Goal: Task Accomplishment & Management: Manage account settings

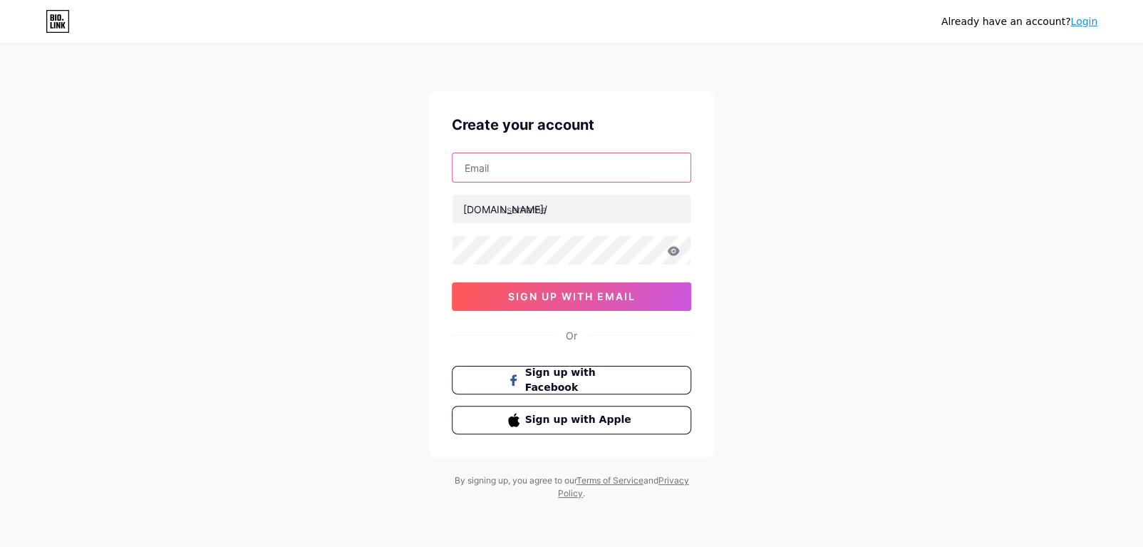
click at [564, 168] on input "text" at bounding box center [572, 167] width 238 height 29
type input "[EMAIL_ADDRESS][DOMAIN_NAME]"
click at [527, 384] on span "Sign up with Facebook" at bounding box center [580, 380] width 112 height 31
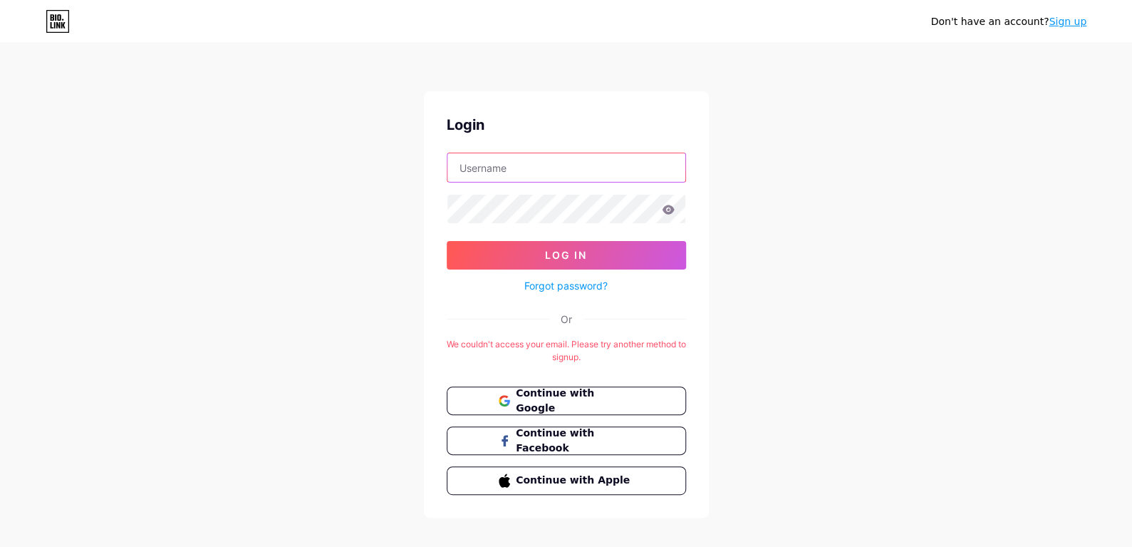
click at [592, 175] on input "text" at bounding box center [567, 167] width 238 height 29
click at [573, 405] on span "Continue with Google" at bounding box center [574, 401] width 119 height 31
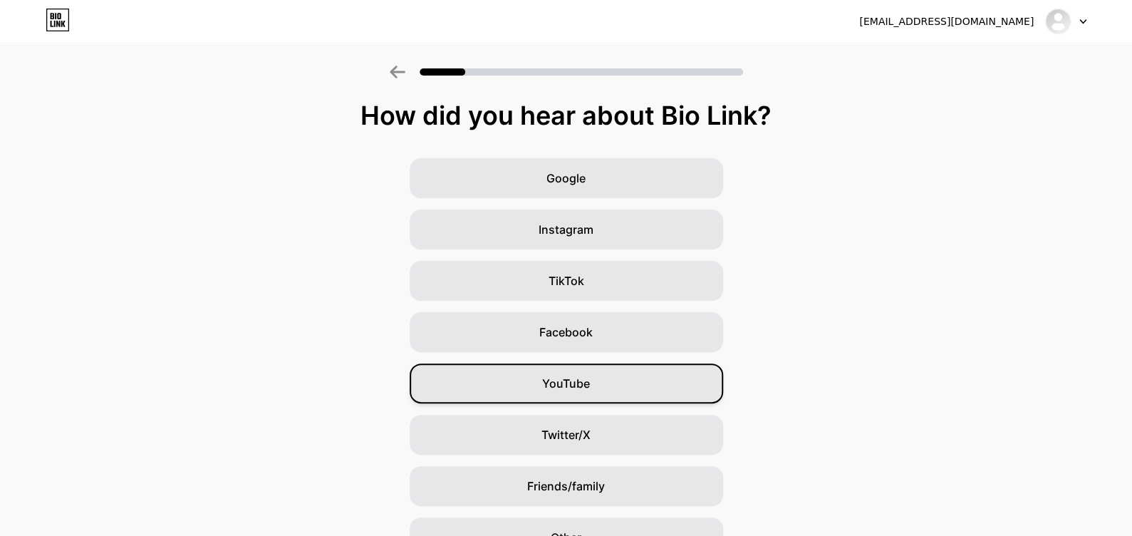
scroll to position [78, 0]
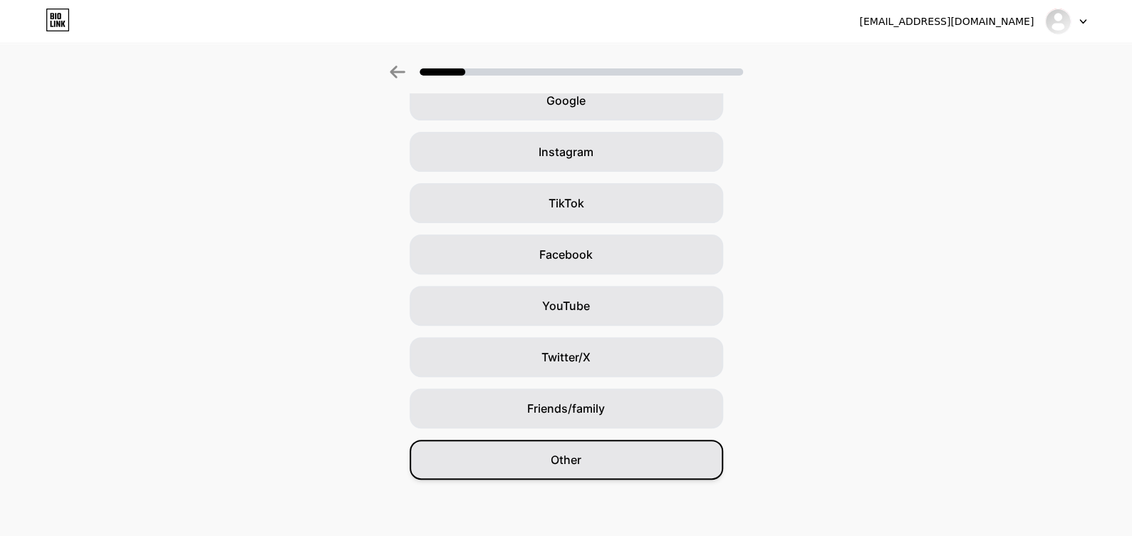
click at [565, 475] on div "Other" at bounding box center [567, 460] width 314 height 40
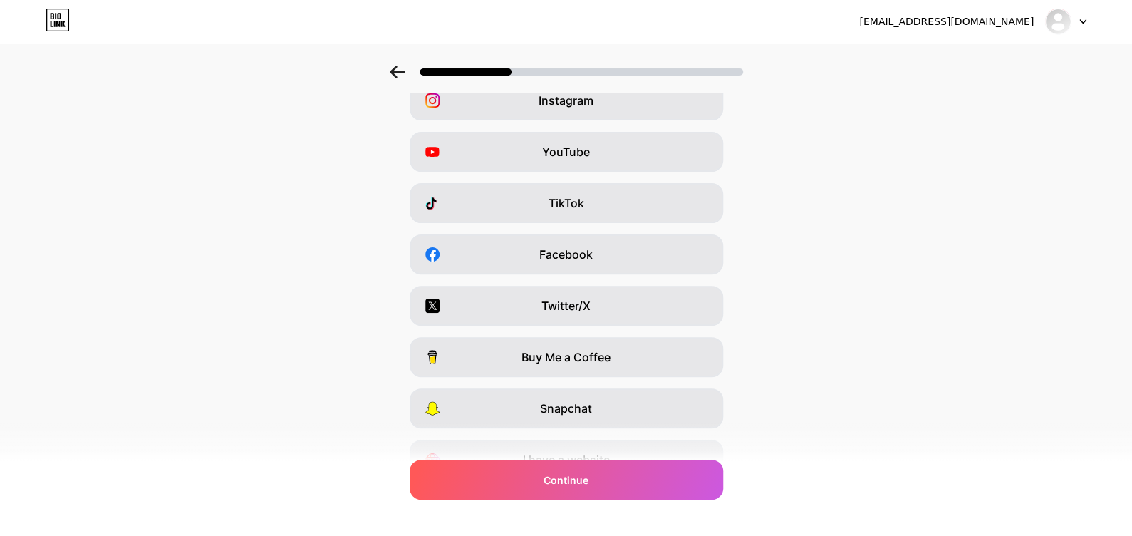
scroll to position [0, 0]
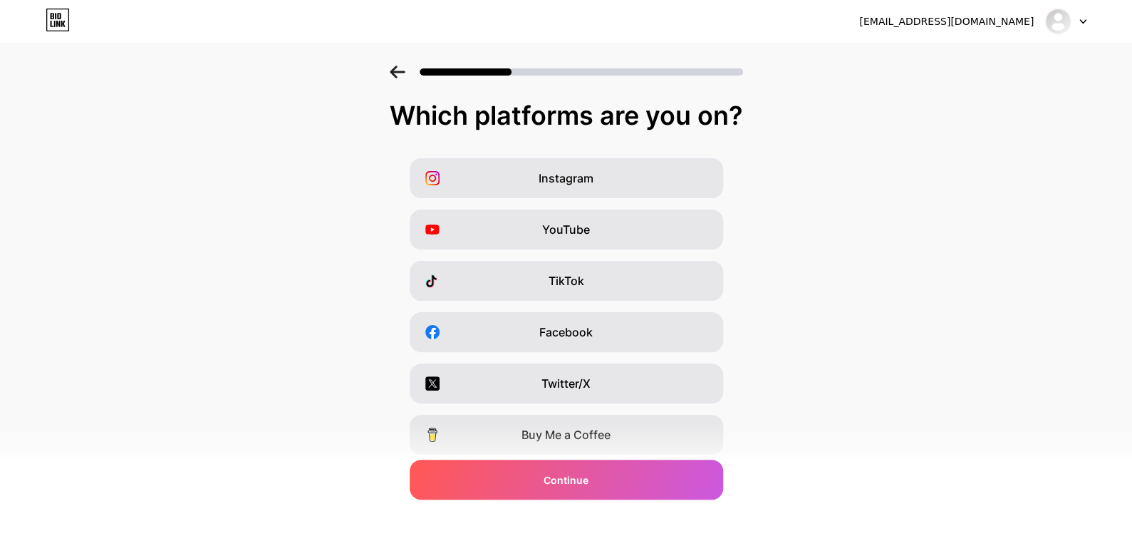
click at [565, 475] on span "Continue" at bounding box center [566, 479] width 45 height 15
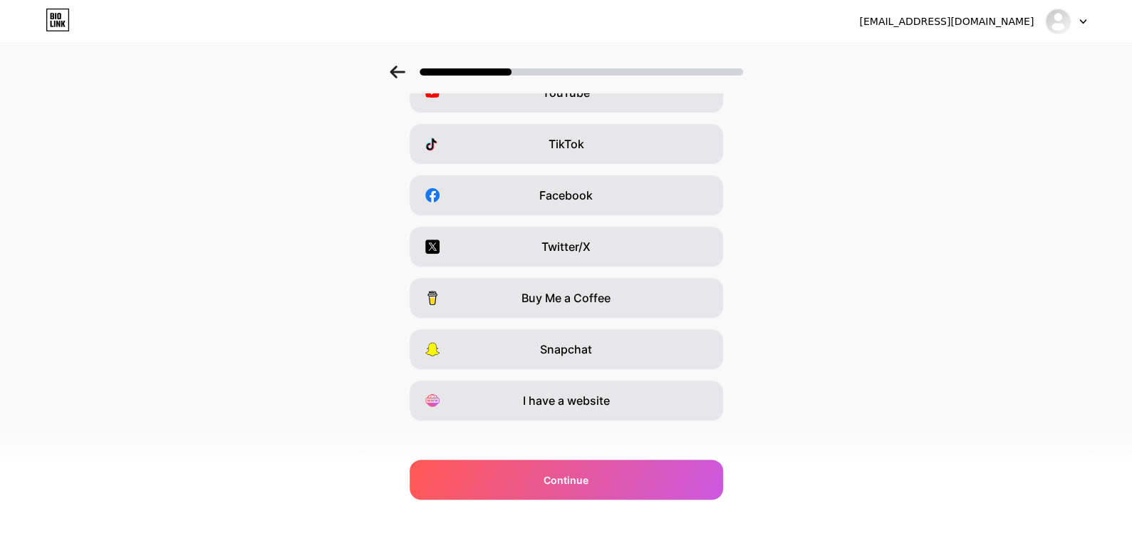
scroll to position [149, 0]
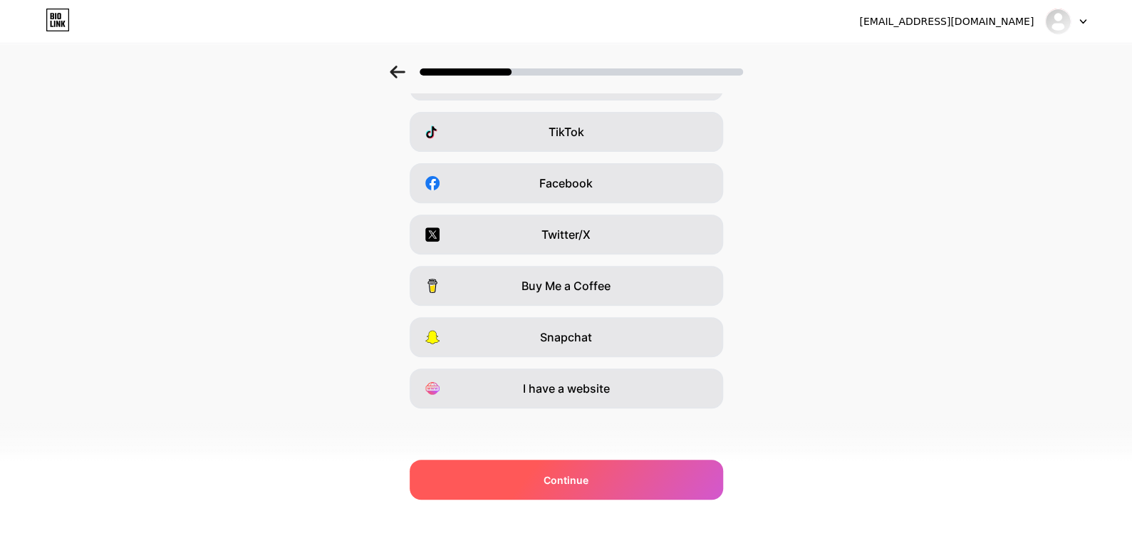
click at [575, 485] on span "Continue" at bounding box center [566, 479] width 45 height 15
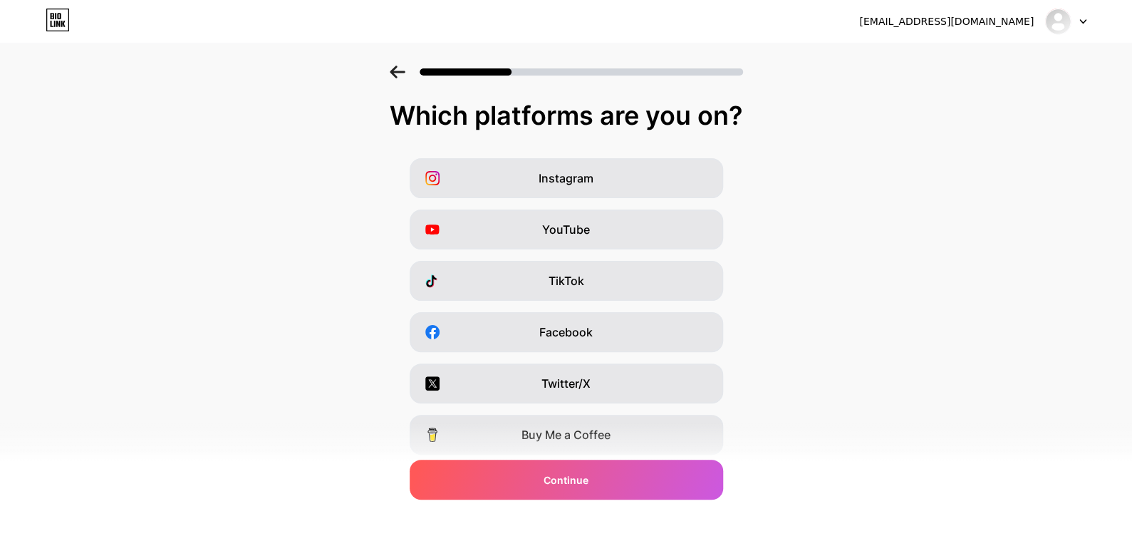
click at [402, 75] on icon at bounding box center [398, 72] width 16 height 13
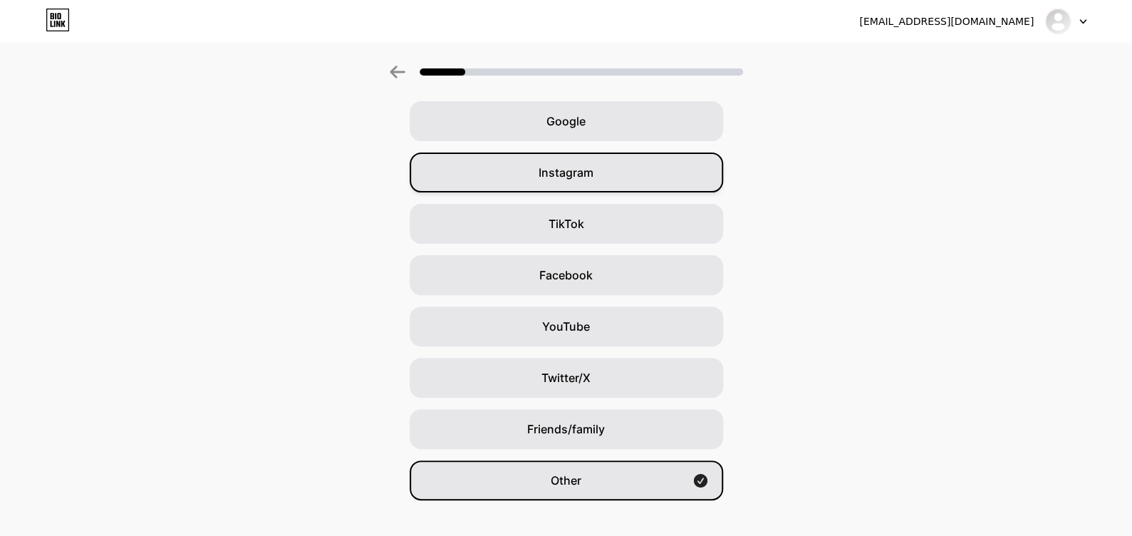
scroll to position [78, 0]
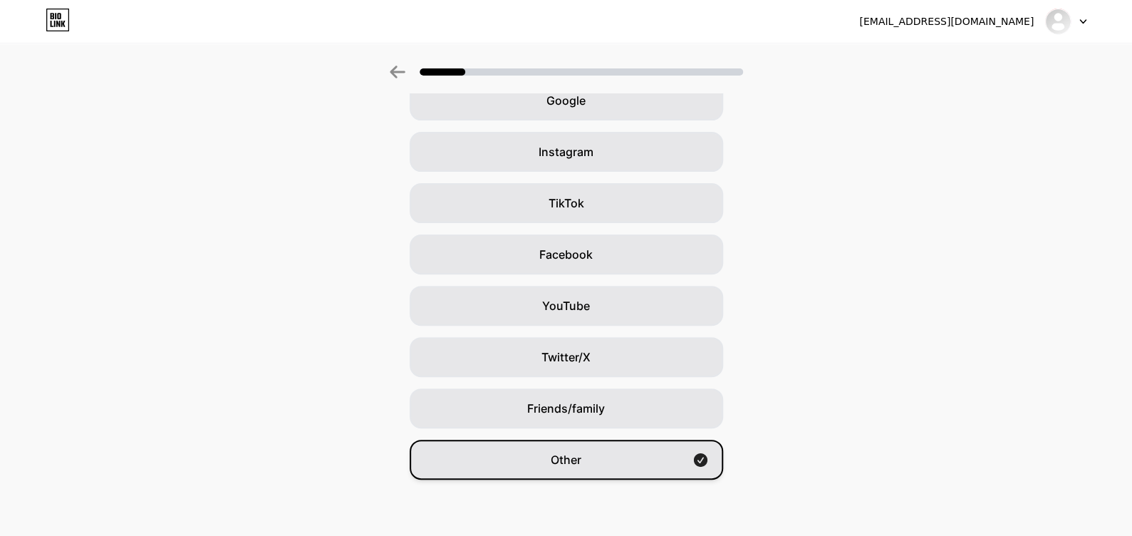
click at [545, 455] on div "Other" at bounding box center [567, 460] width 314 height 40
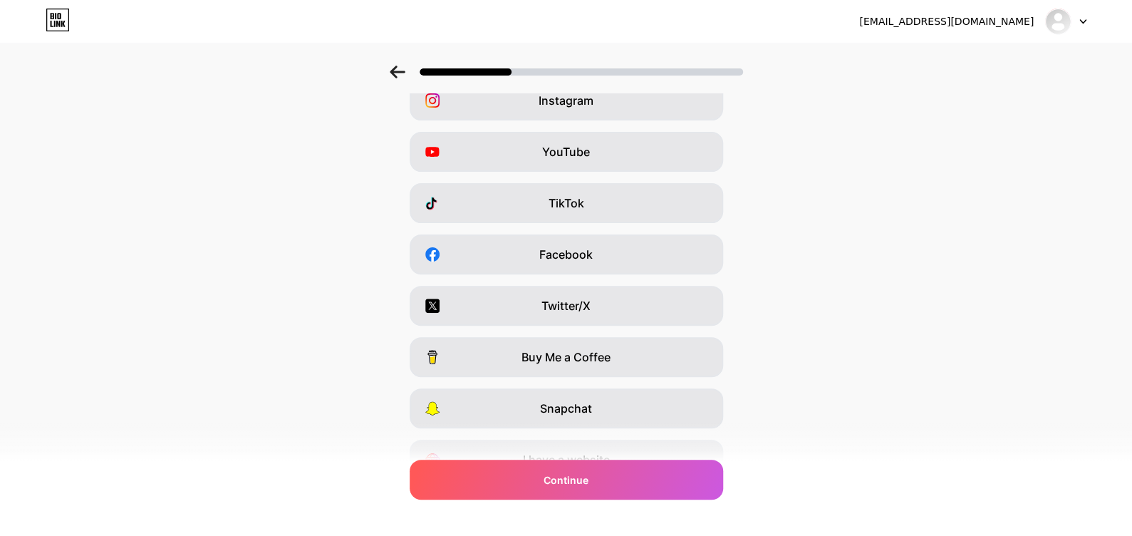
scroll to position [0, 0]
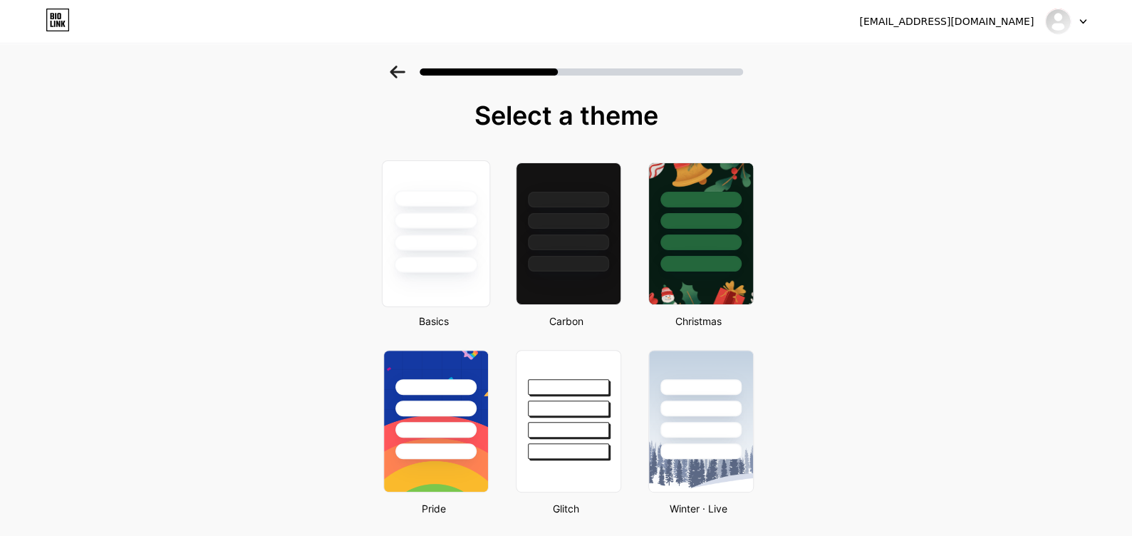
click at [406, 223] on div at bounding box center [435, 220] width 83 height 16
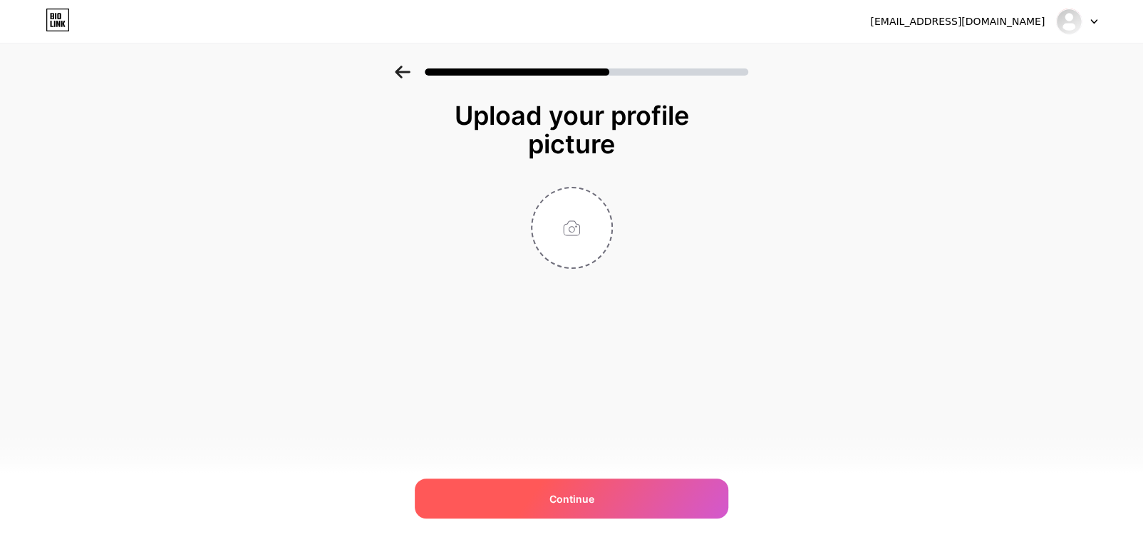
click at [545, 487] on div "Continue" at bounding box center [572, 498] width 314 height 40
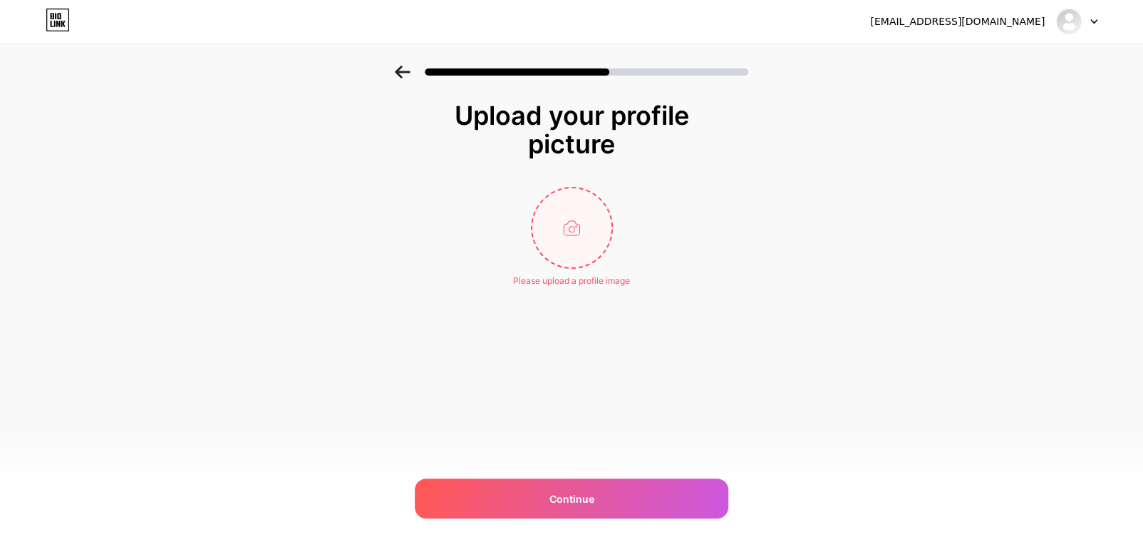
click at [550, 258] on input "file" at bounding box center [571, 227] width 79 height 79
type input "C:\fakepath\Untitled-1 copy.jpg"
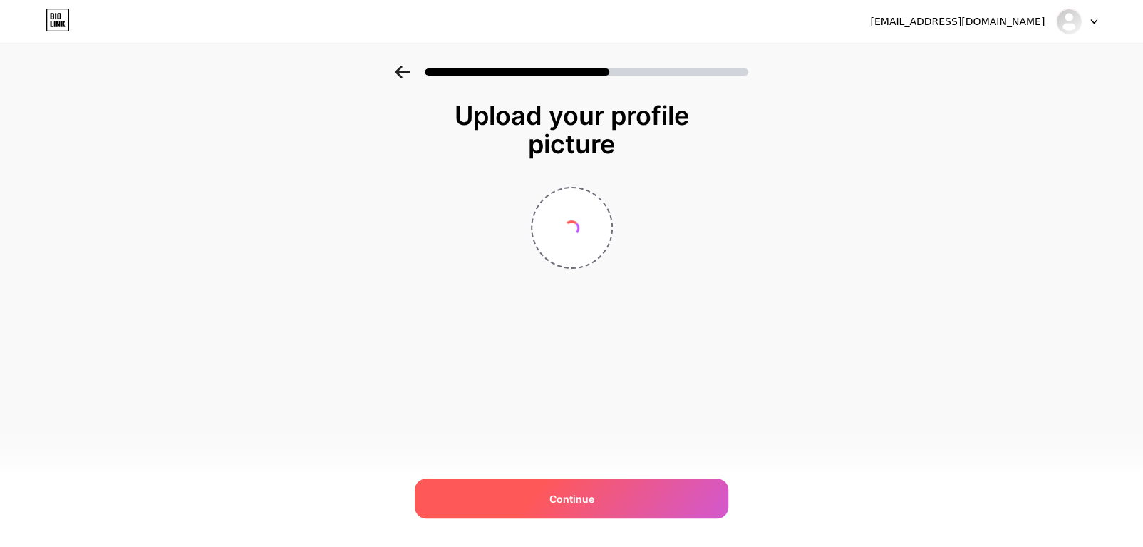
click at [594, 489] on div "Continue" at bounding box center [572, 498] width 314 height 40
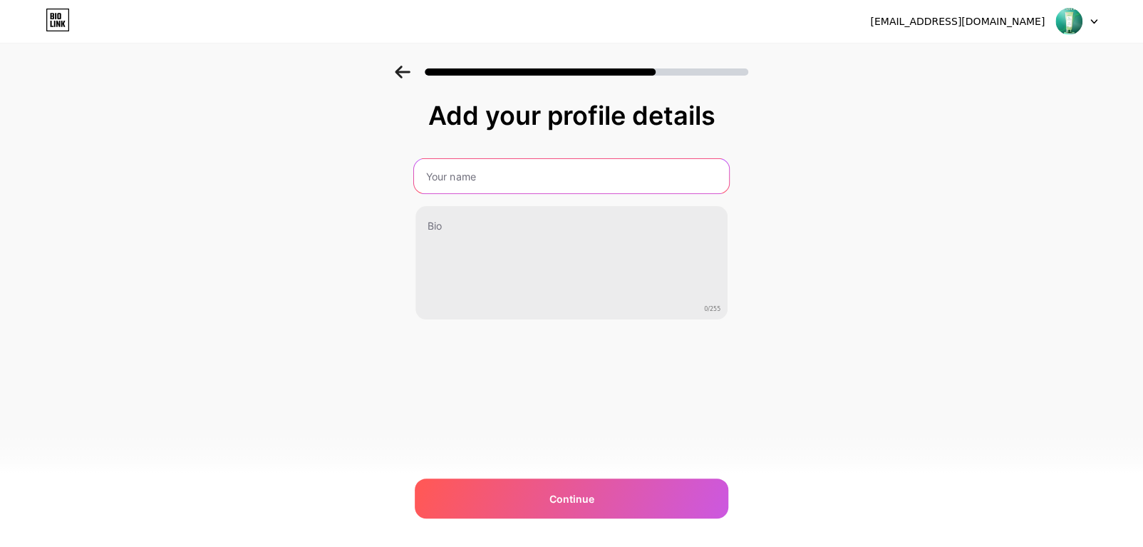
click at [514, 185] on input "text" at bounding box center [571, 176] width 315 height 34
type input "[DOMAIN_NAME]"
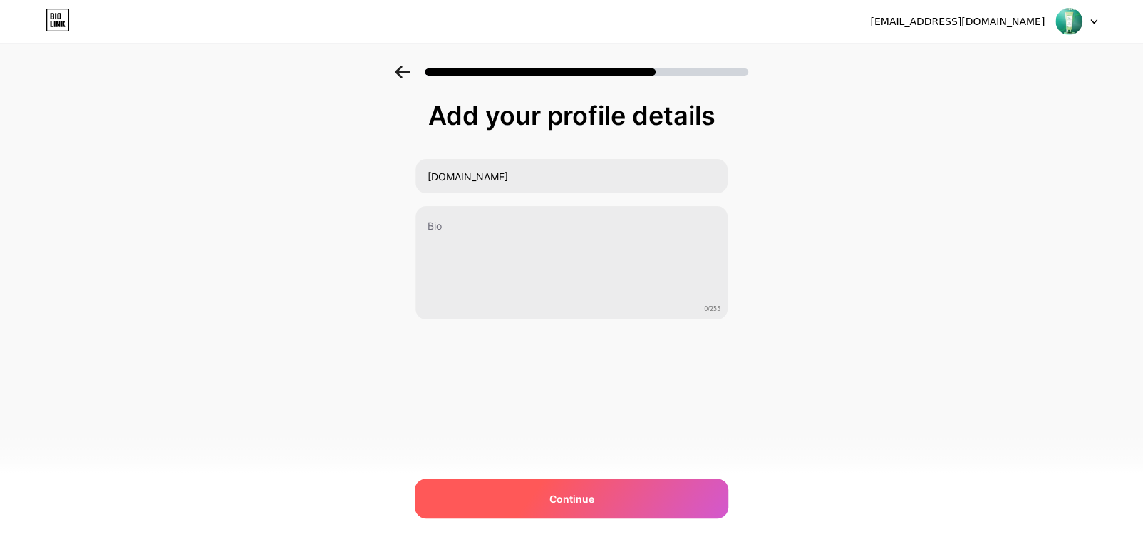
click at [547, 500] on div "Continue" at bounding box center [572, 498] width 314 height 40
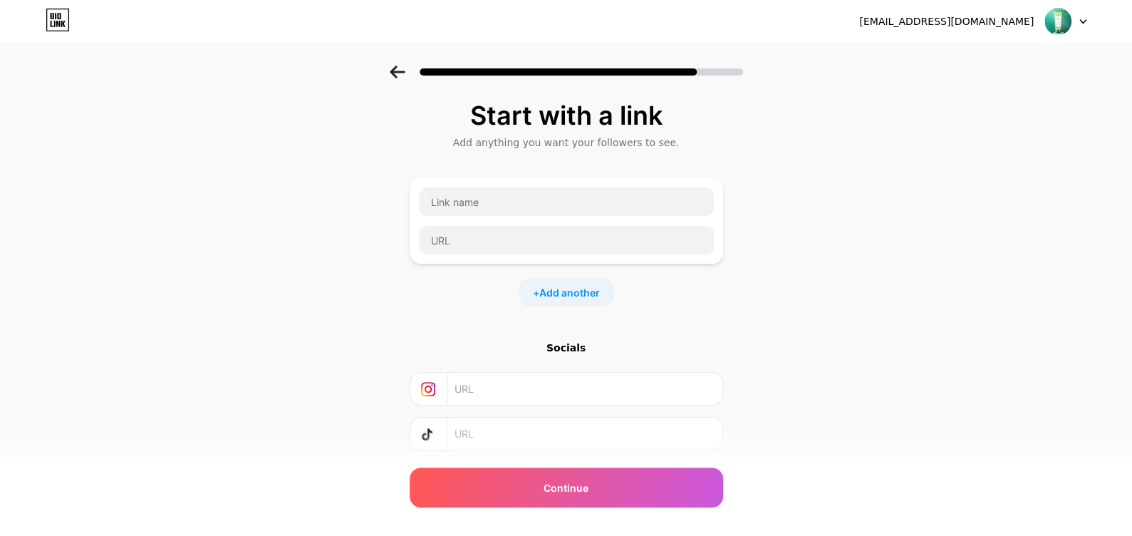
scroll to position [86, 0]
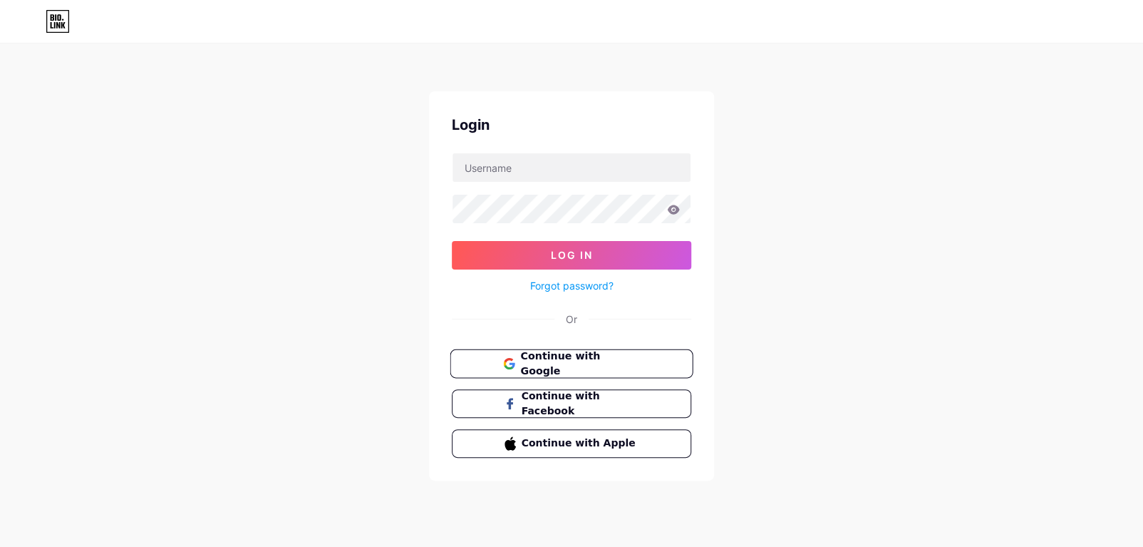
click at [509, 358] on icon at bounding box center [508, 360] width 9 height 5
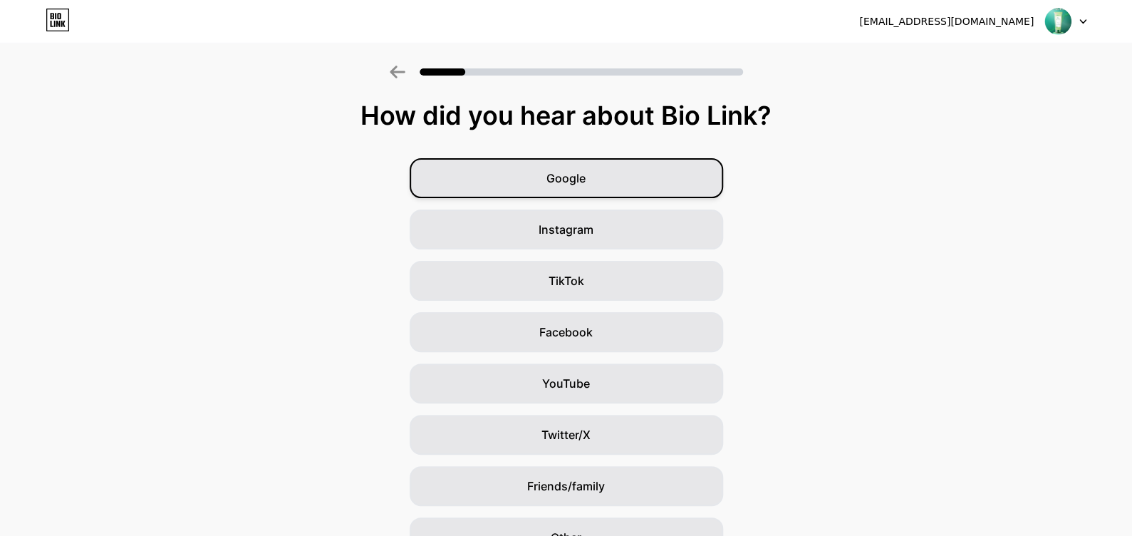
click at [601, 162] on div "Google" at bounding box center [567, 178] width 314 height 40
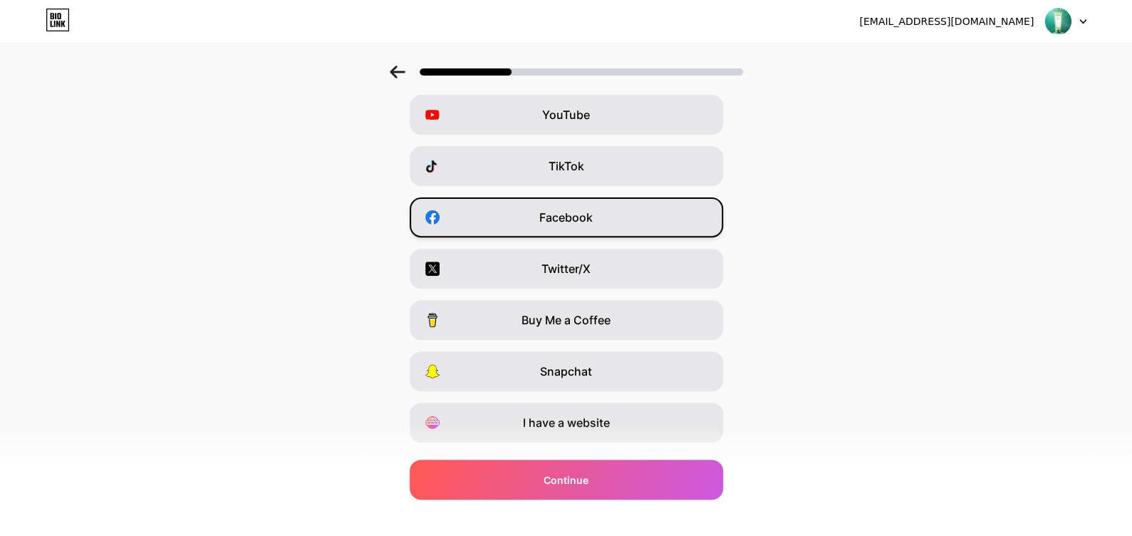
scroll to position [149, 0]
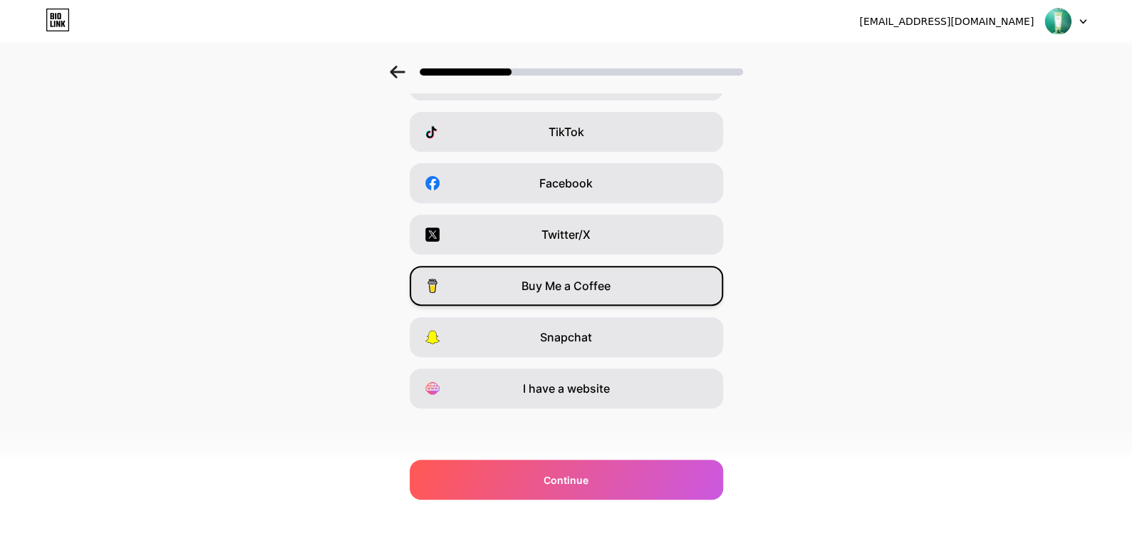
click at [607, 294] on span "Buy Me a Coffee" at bounding box center [566, 285] width 89 height 17
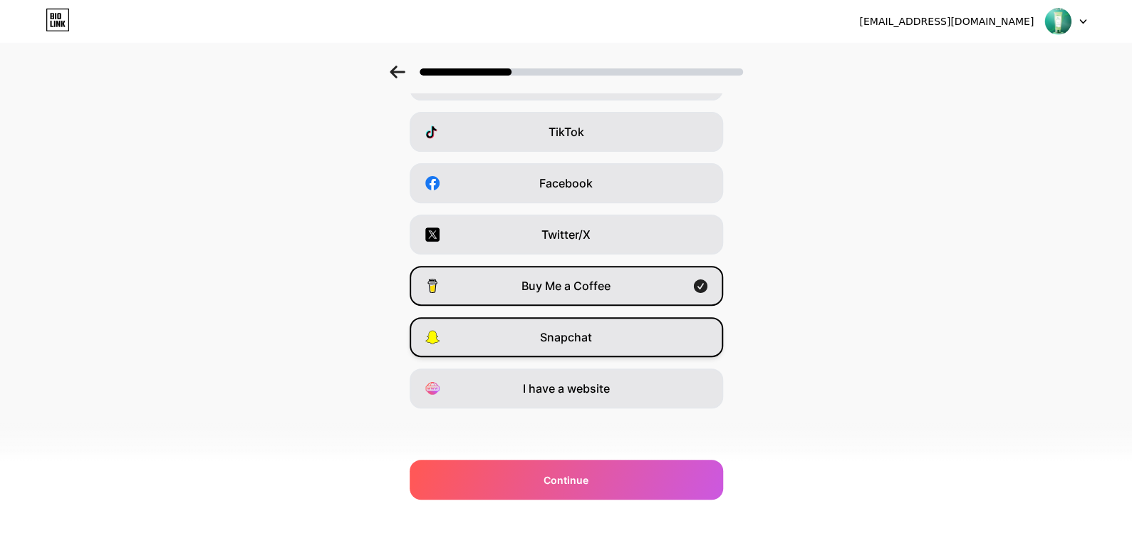
click at [535, 325] on div "Snapchat" at bounding box center [567, 337] width 314 height 40
click at [397, 75] on icon at bounding box center [397, 72] width 15 height 13
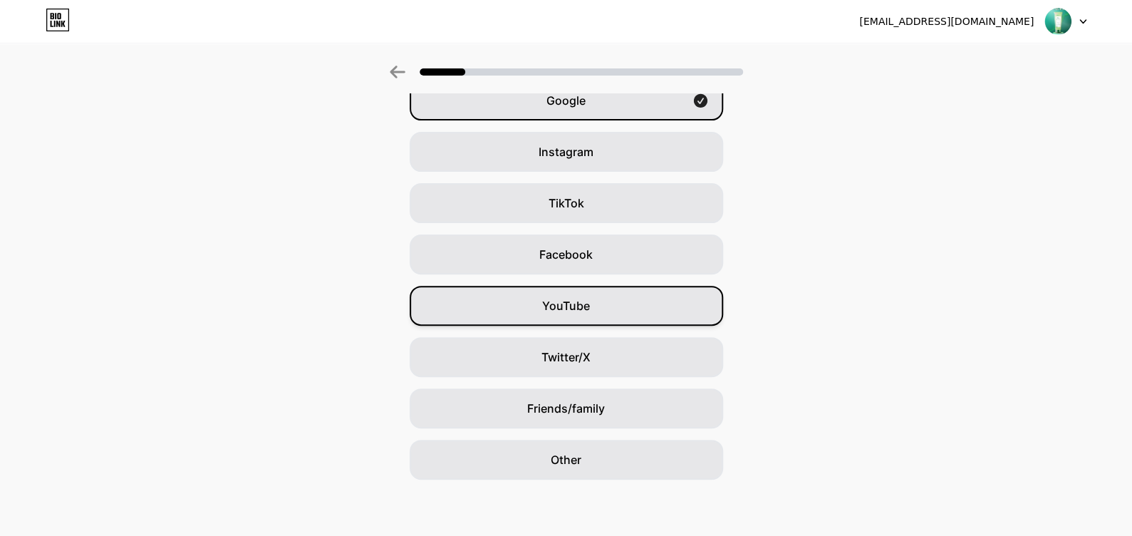
scroll to position [69, 0]
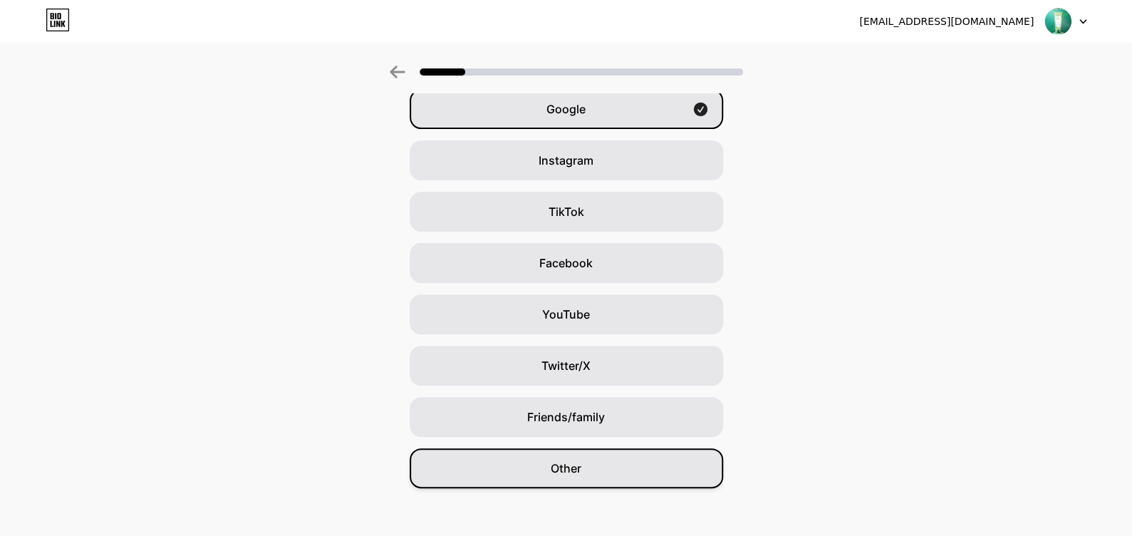
click at [616, 463] on div "Other" at bounding box center [567, 468] width 314 height 40
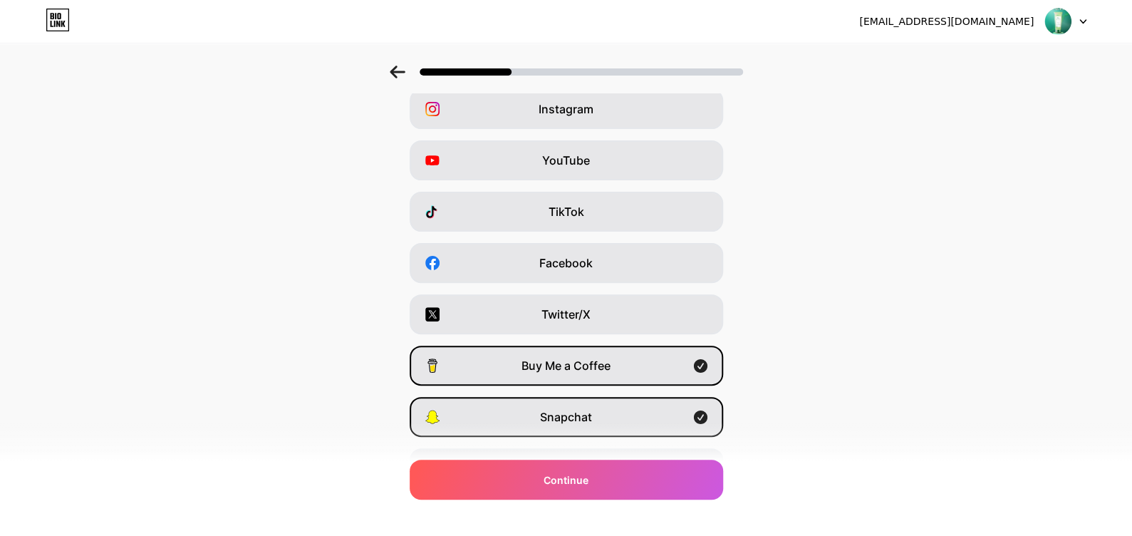
scroll to position [0, 0]
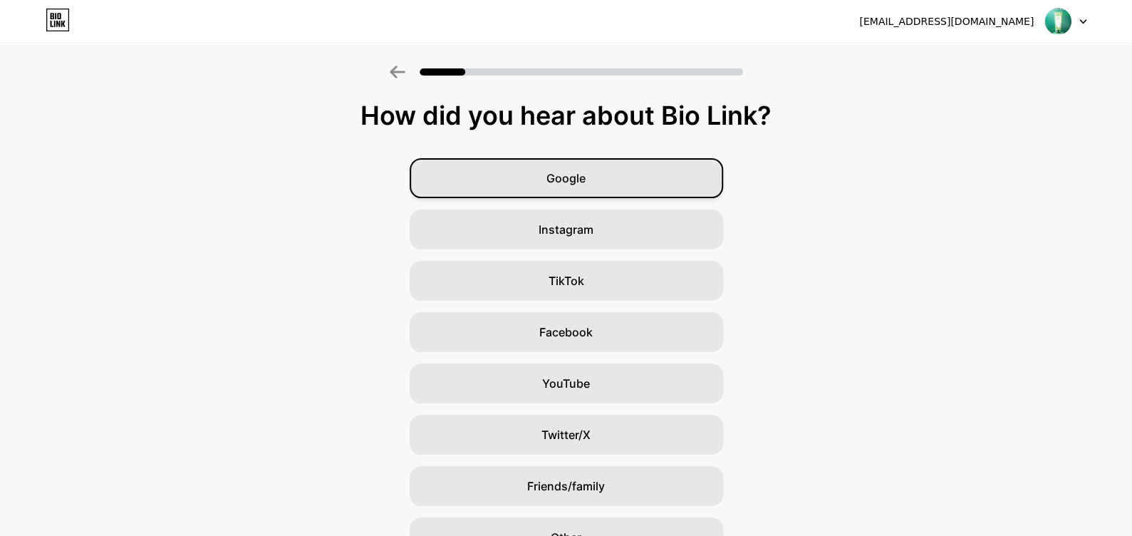
click at [490, 190] on div "Google" at bounding box center [567, 178] width 314 height 40
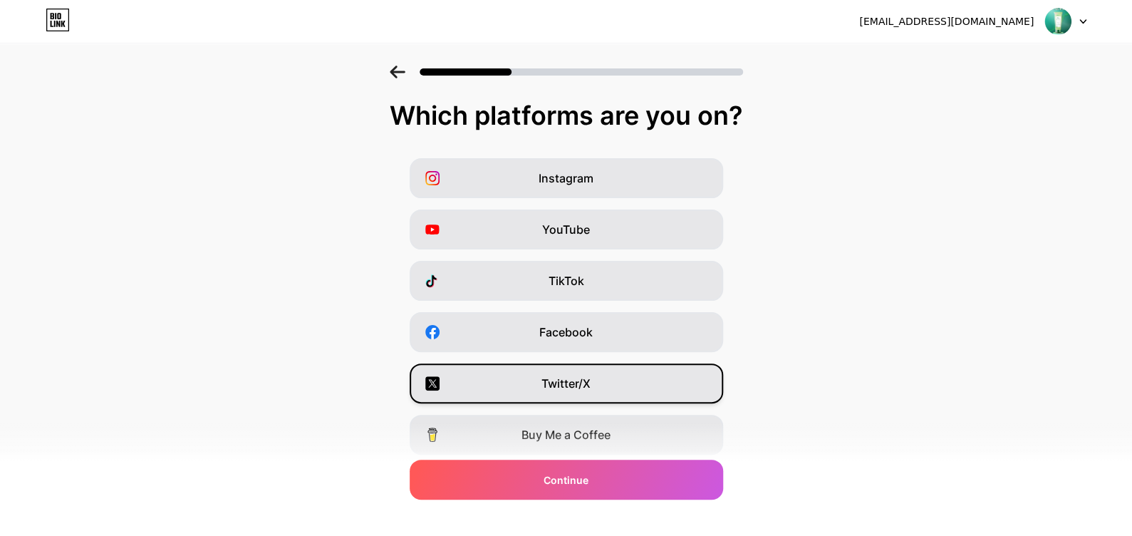
scroll to position [149, 0]
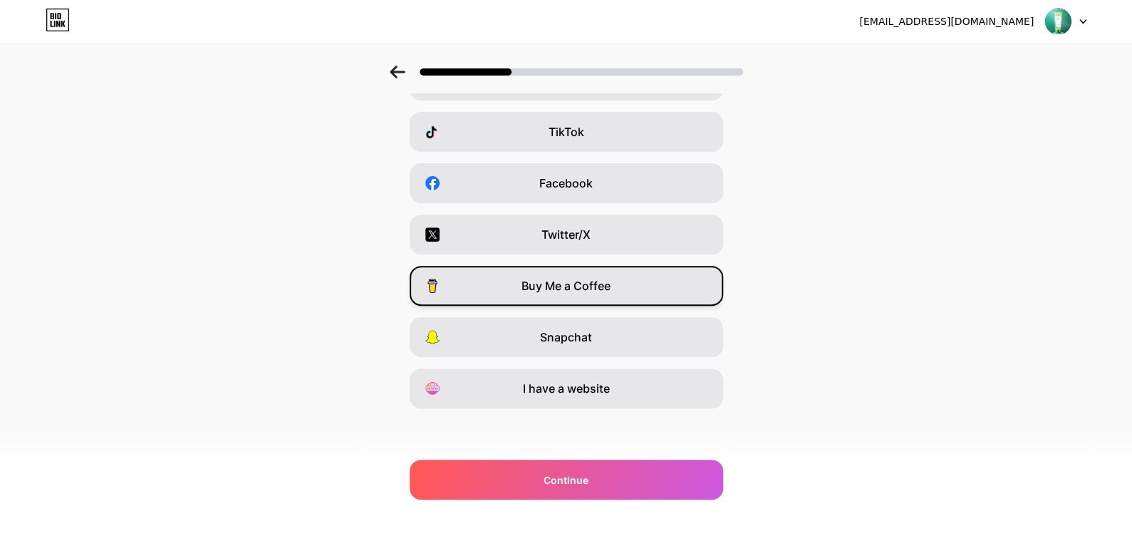
click at [603, 287] on span "Buy Me a Coffee" at bounding box center [566, 285] width 89 height 17
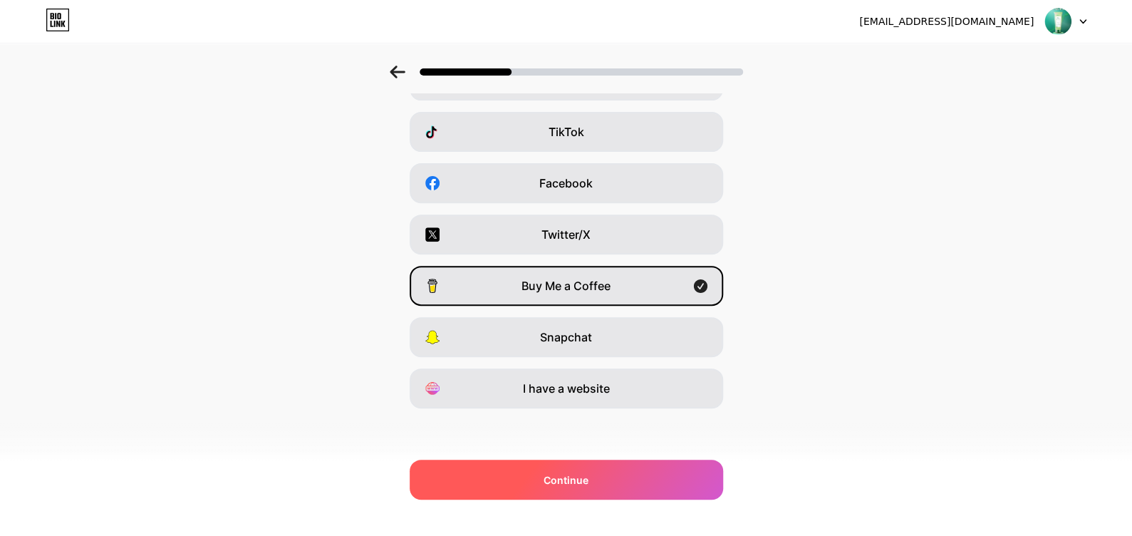
click at [579, 472] on span "Continue" at bounding box center [566, 479] width 45 height 15
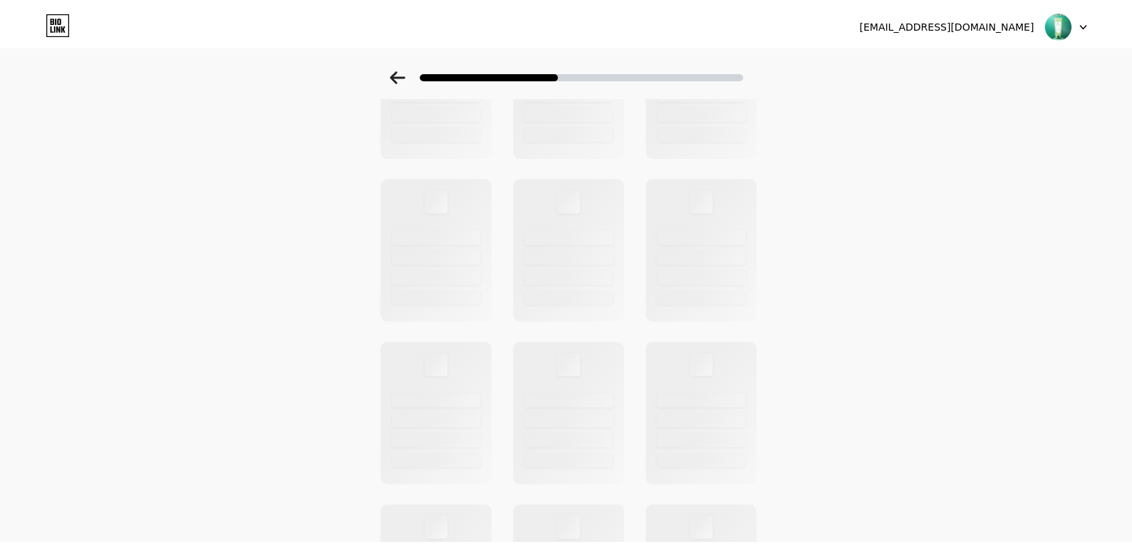
scroll to position [0, 0]
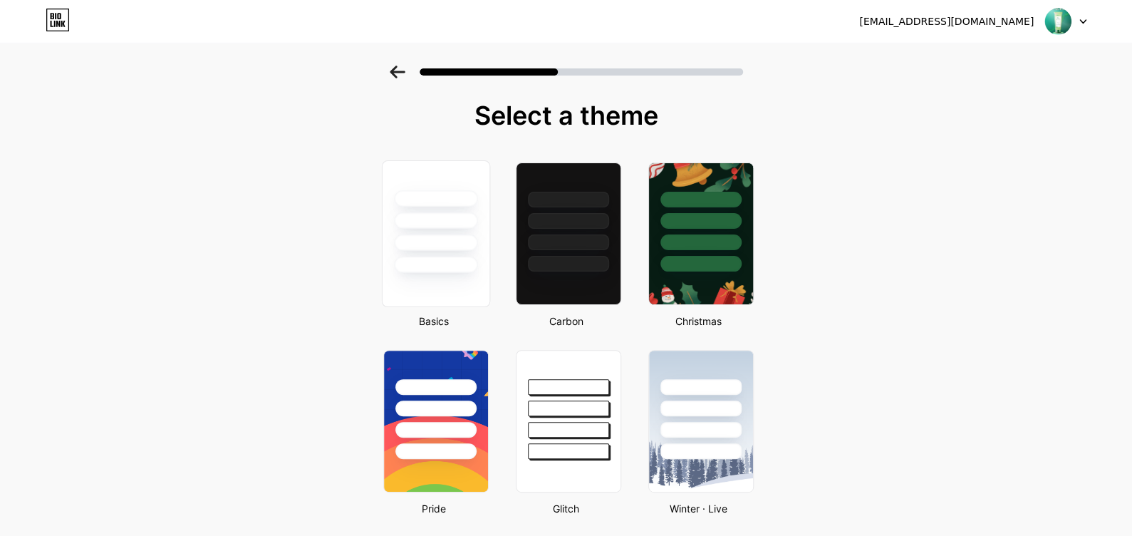
click at [433, 259] on div at bounding box center [435, 265] width 83 height 16
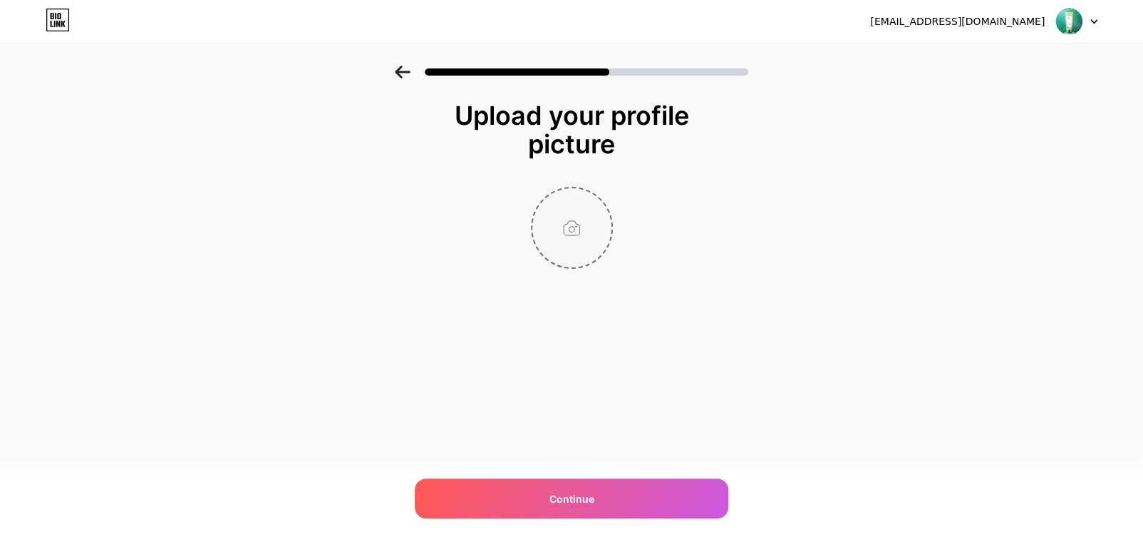
click at [562, 233] on input "file" at bounding box center [571, 227] width 79 height 79
click at [576, 229] on input "file" at bounding box center [571, 227] width 79 height 79
type input "C:\fakepath\nuoc-da-tinh-khiet-va-nuoc-da-ban-1.jpg"
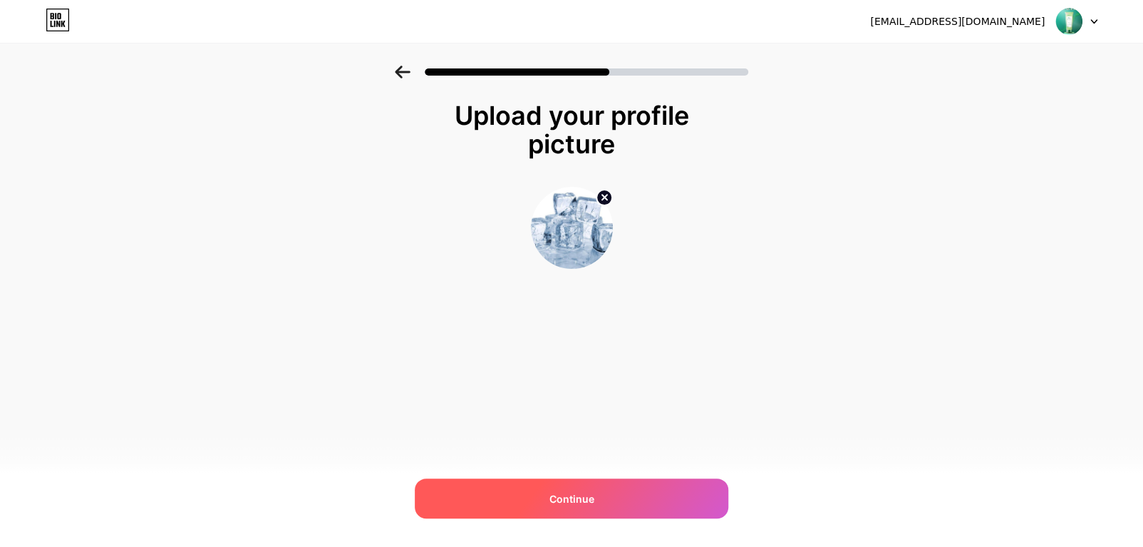
click at [565, 484] on div "Continue" at bounding box center [572, 498] width 314 height 40
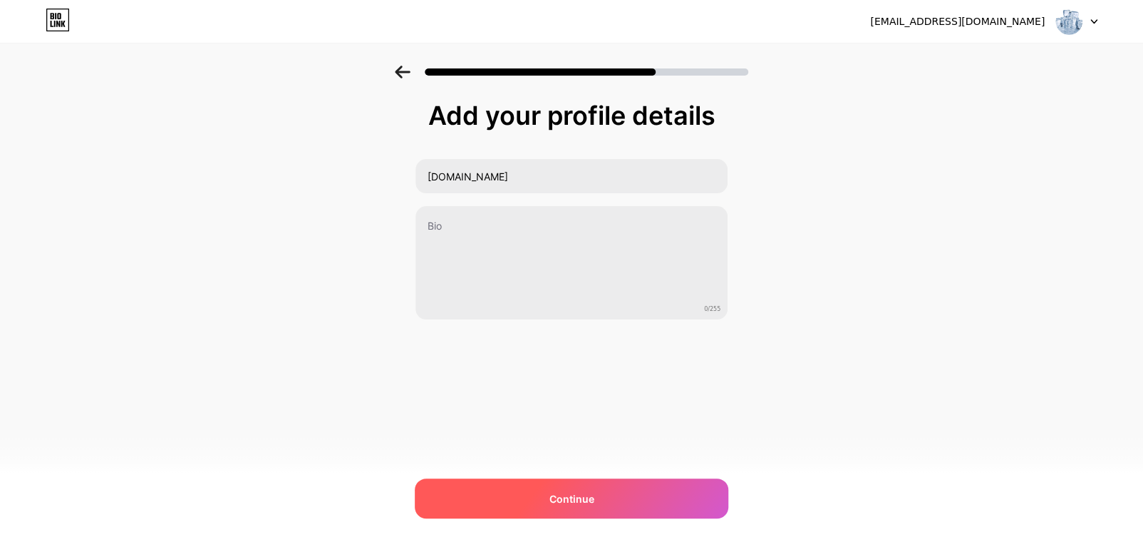
click at [584, 497] on span "Continue" at bounding box center [571, 498] width 45 height 15
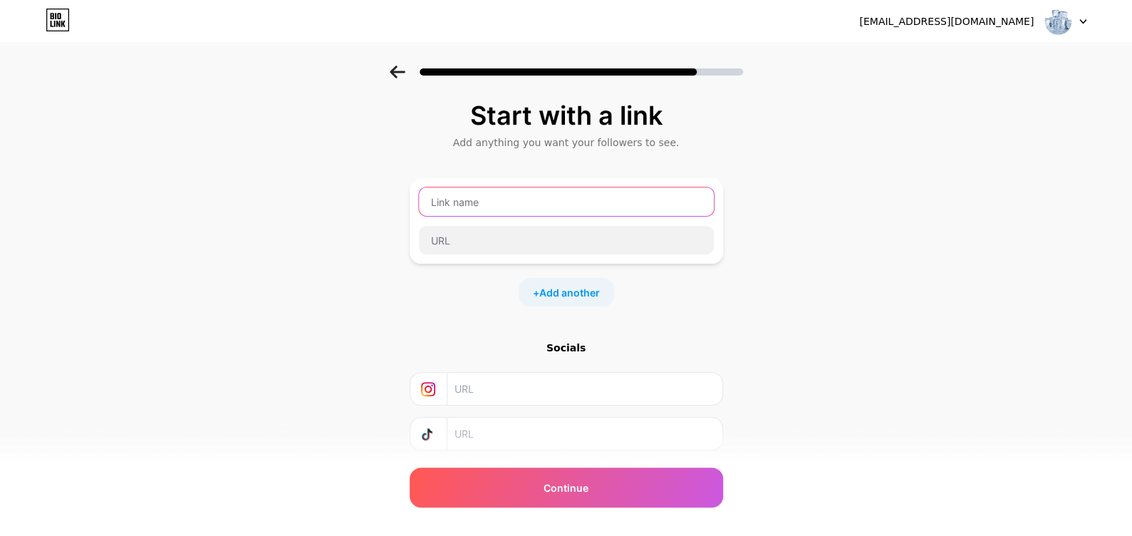
click at [554, 191] on input "text" at bounding box center [566, 201] width 295 height 29
paste input "https://sai-gon-story.myharavan.com/account/register"
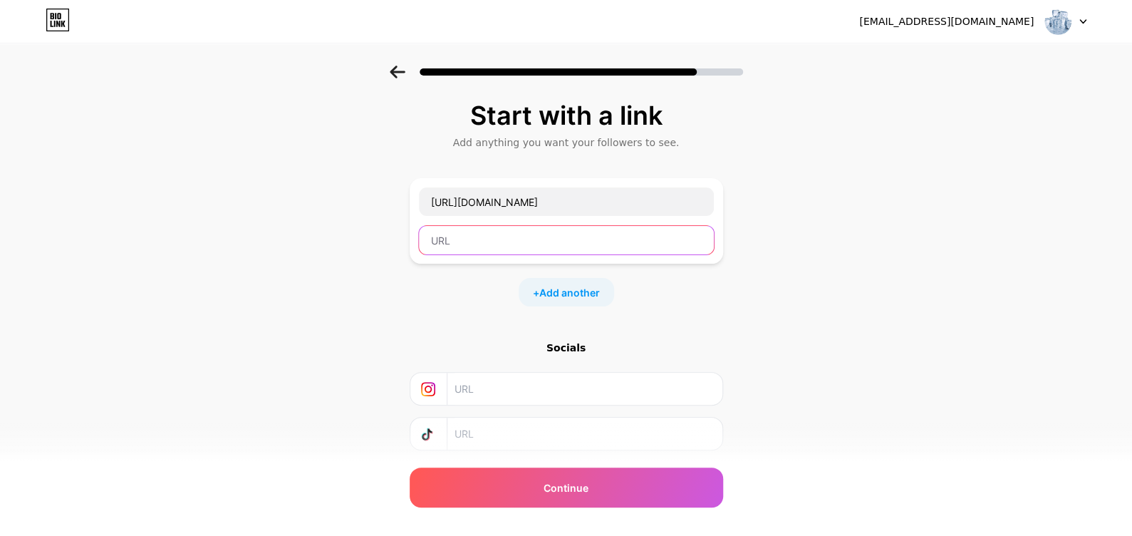
click at [529, 246] on input "text" at bounding box center [566, 240] width 295 height 29
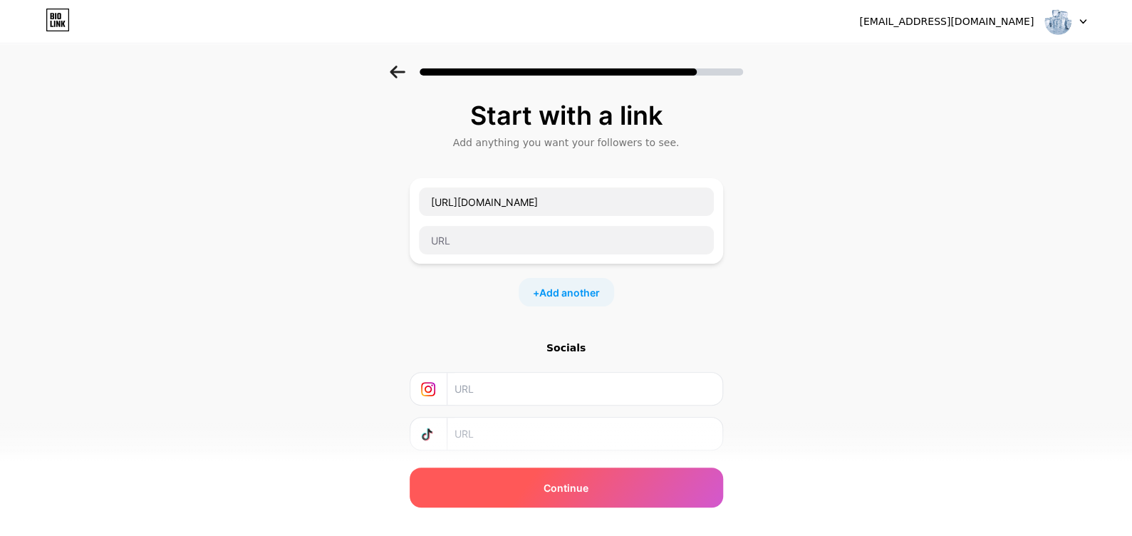
click at [507, 481] on div "Continue" at bounding box center [567, 487] width 314 height 40
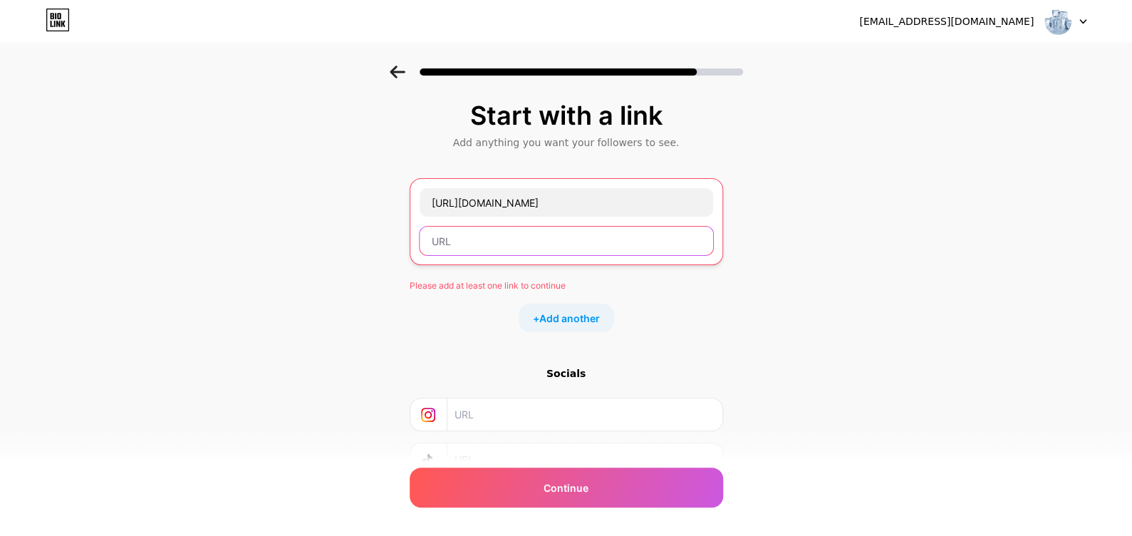
click at [557, 250] on input "text" at bounding box center [567, 241] width 294 height 29
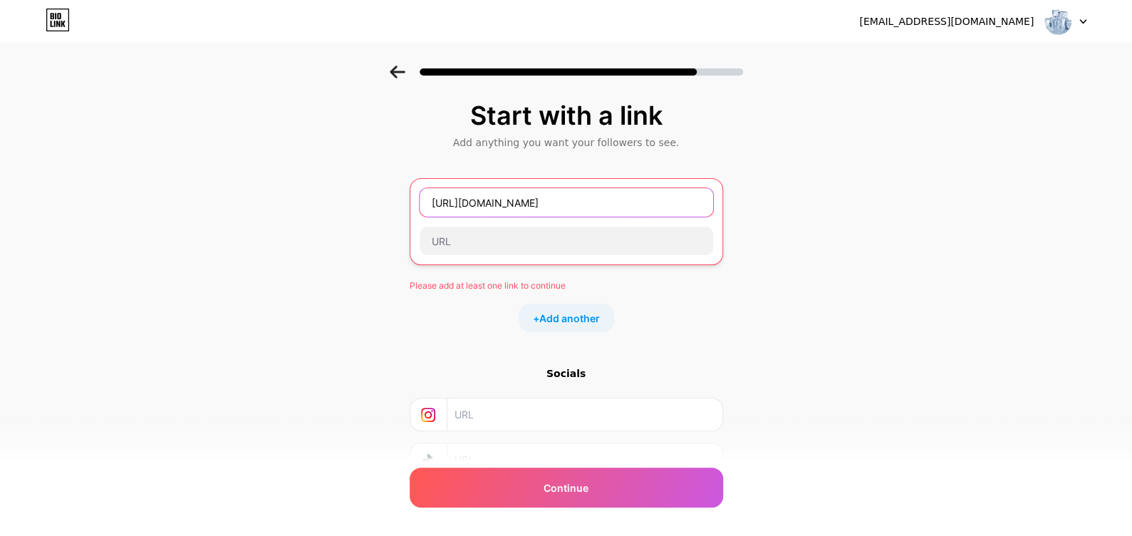
click at [676, 212] on input "https://sai-gon-story.myharavan.com/account/register" at bounding box center [567, 202] width 294 height 29
click at [697, 202] on input "https://sai-gon-story.myharavan.com/account/register" at bounding box center [567, 202] width 294 height 29
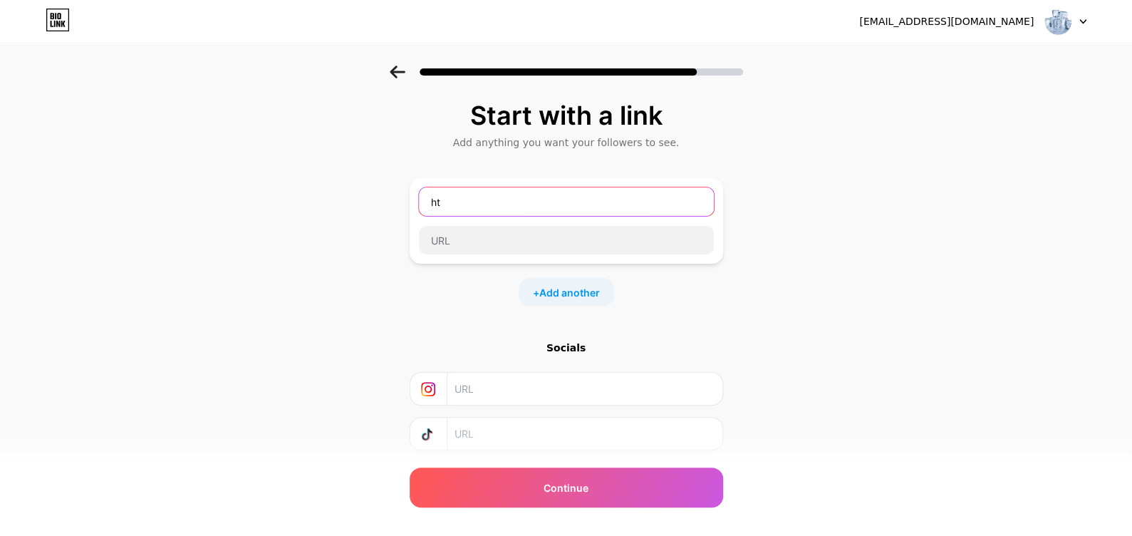
type input "h"
type input "n"
type input "saigon"
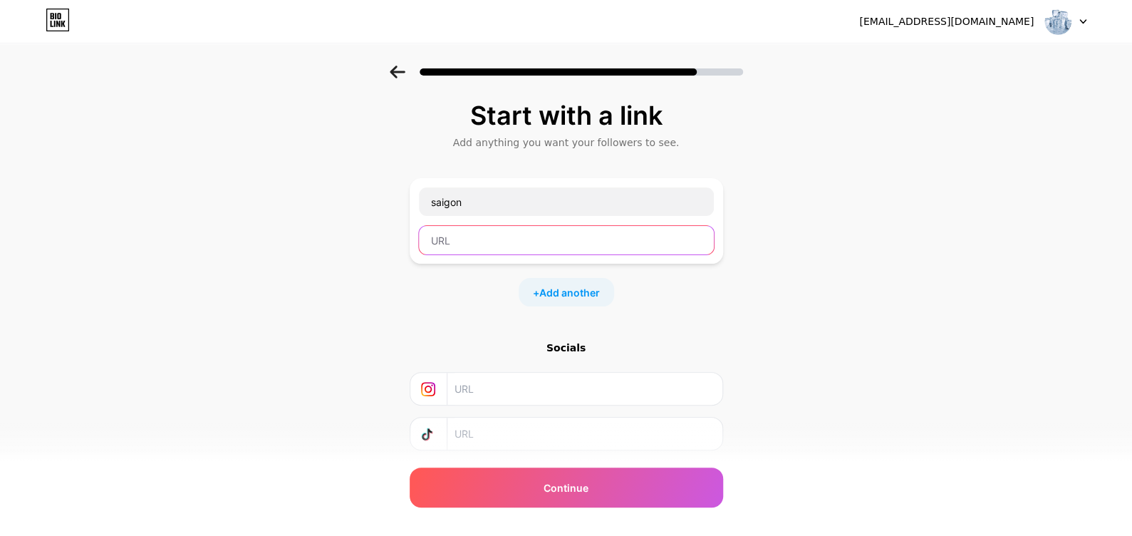
click at [642, 244] on input "text" at bounding box center [566, 240] width 295 height 29
paste input "https://sai-gon-story.myharavan.com/account/register"
type input "https://sai-gon-story.myharavan.com/account/register"
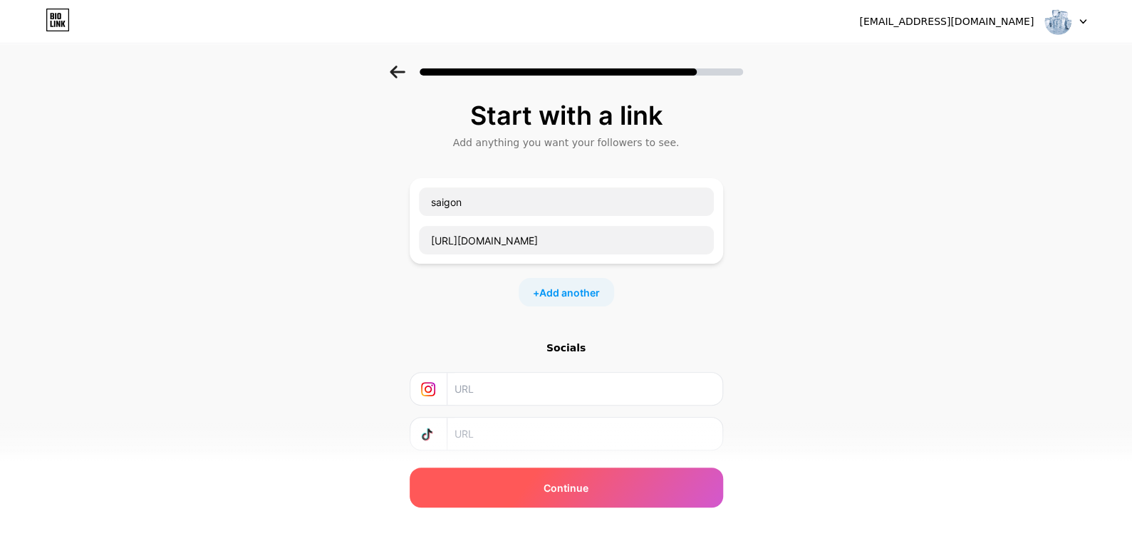
click at [619, 490] on div "Continue" at bounding box center [567, 487] width 314 height 40
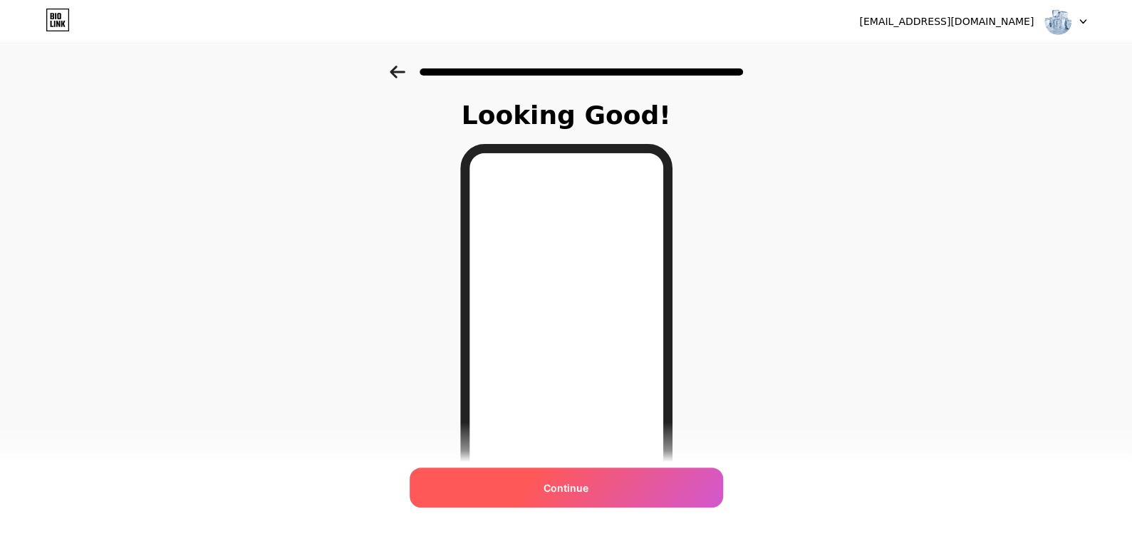
click at [579, 500] on div "Continue" at bounding box center [567, 487] width 314 height 40
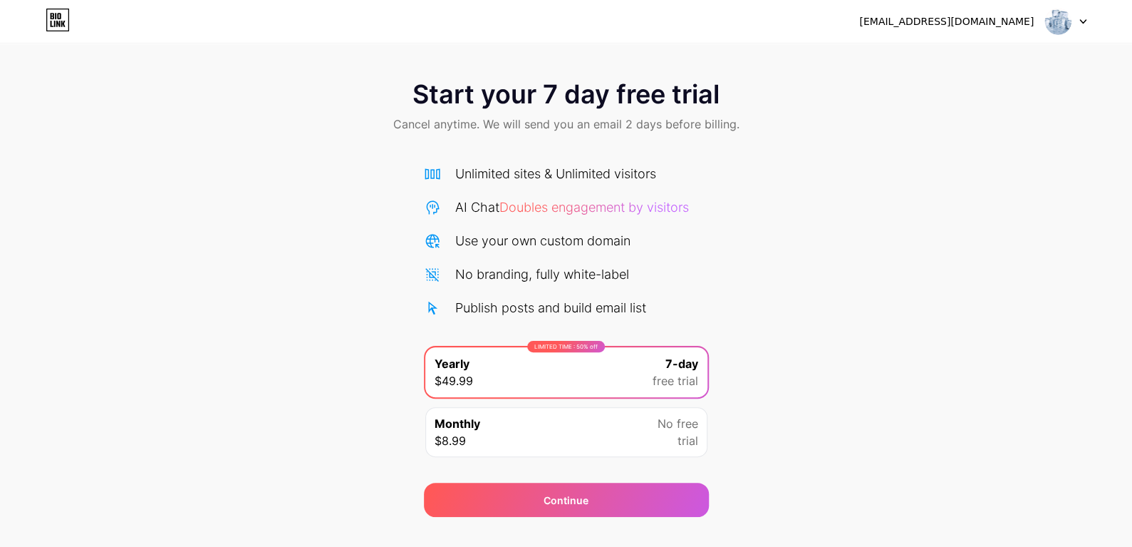
scroll to position [26, 0]
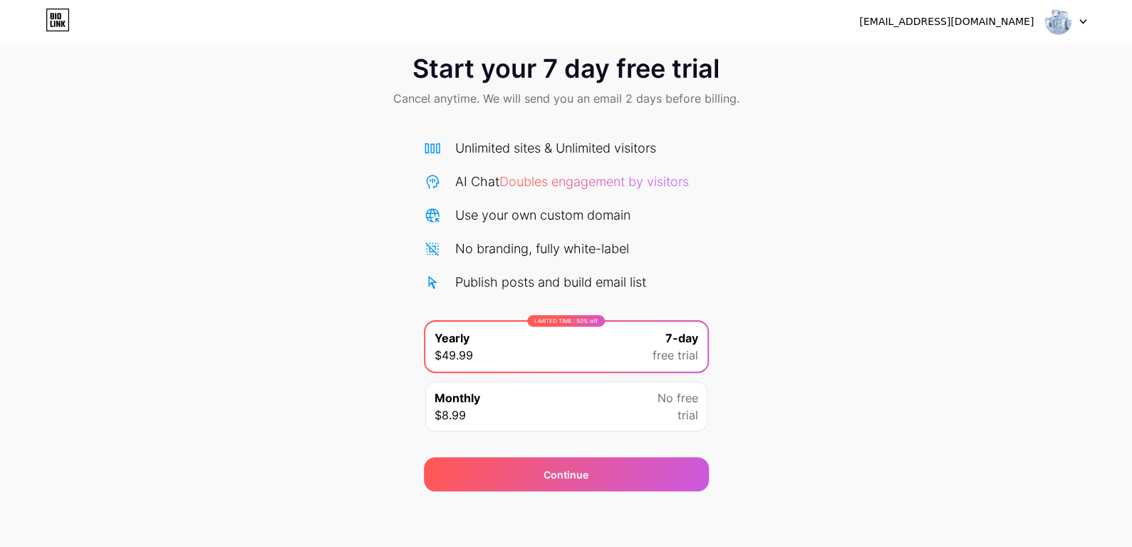
click at [527, 415] on div "Monthly $8.99 No free trial" at bounding box center [566, 406] width 282 height 50
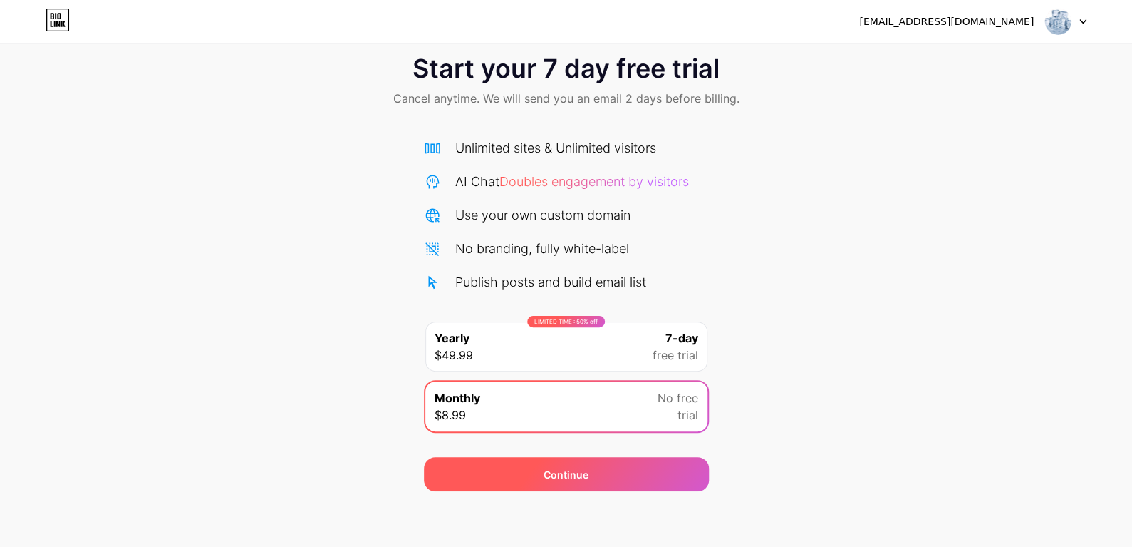
click at [537, 463] on div "Continue" at bounding box center [566, 474] width 285 height 34
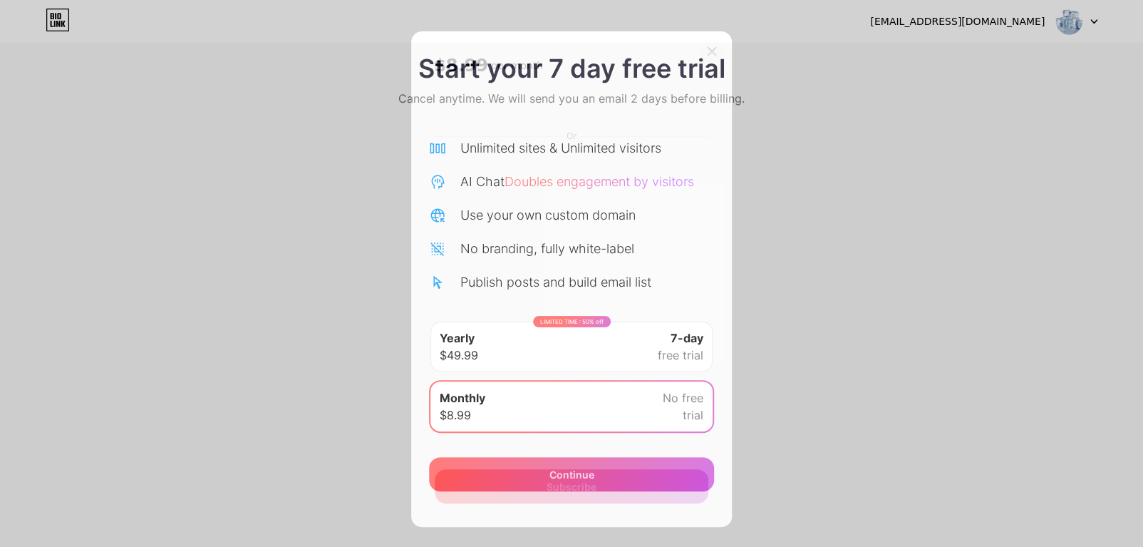
click at [706, 46] on icon at bounding box center [711, 51] width 11 height 11
